Goal: Task Accomplishment & Management: Manage account settings

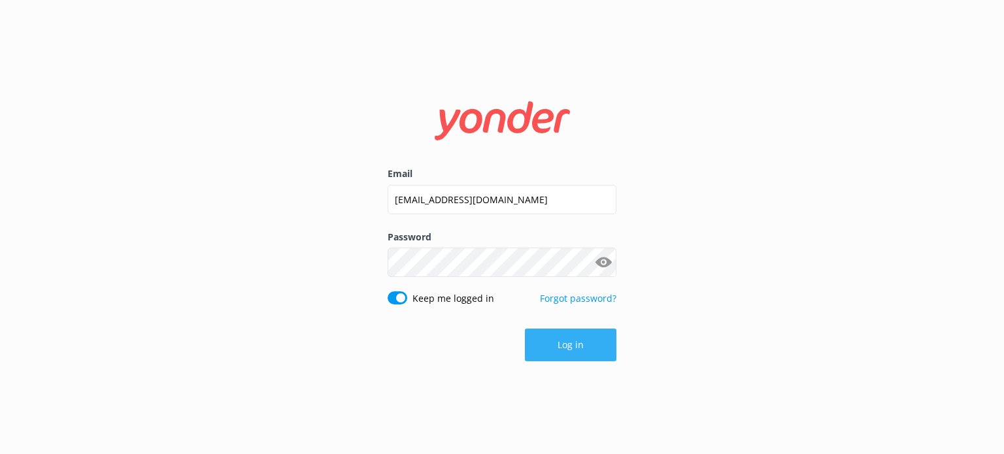
click at [594, 333] on button "Log in" at bounding box center [570, 345] width 91 height 33
